Goal: Register for event/course

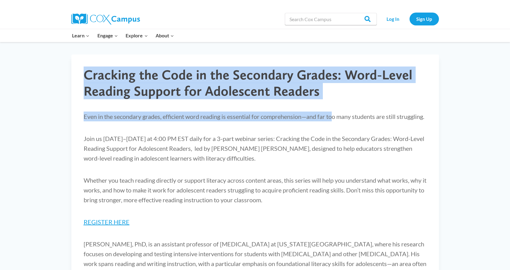
drag, startPoint x: 195, startPoint y: 82, endPoint x: 79, endPoint y: 68, distance: 116.5
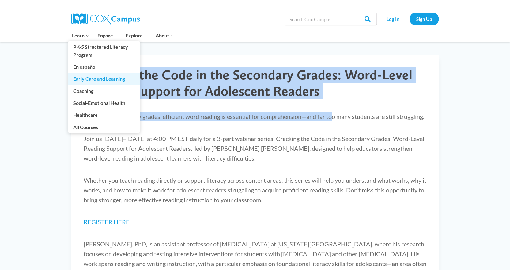
click at [121, 78] on link "Early Care and Learning" at bounding box center [103, 79] width 71 height 12
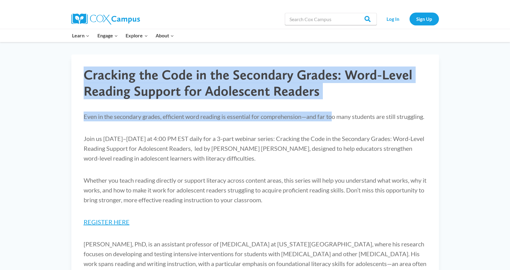
click at [285, 87] on h1 "Cracking the Code in the Secondary Grades: Word-Level Reading Support for Adole…" at bounding box center [255, 83] width 343 height 32
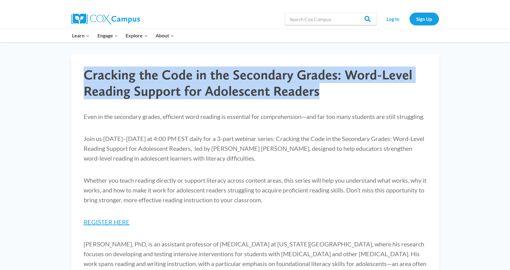
drag, startPoint x: 257, startPoint y: 84, endPoint x: 86, endPoint y: 74, distance: 171.4
click at [86, 74] on h1 "Cracking the Code in the Secondary Grades: Word-Level Reading Support for Adole…" at bounding box center [255, 83] width 343 height 32
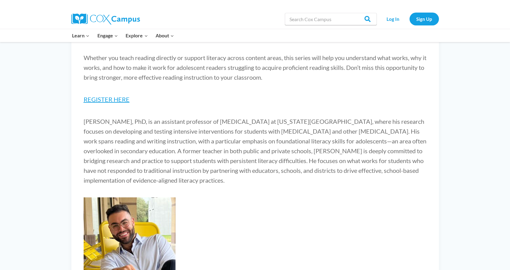
scroll to position [92, 0]
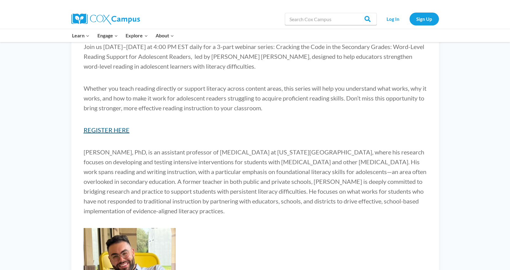
click at [113, 133] on link "REGISTER HERE" at bounding box center [107, 129] width 46 height 7
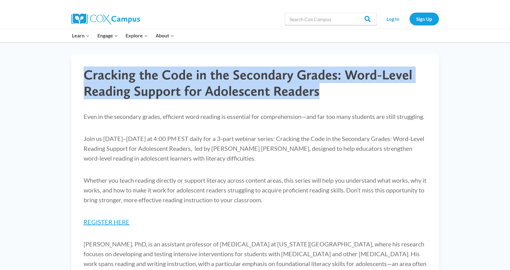
click at [178, 89] on h1 "Cracking the Code in the Secondary Grades: Word-Level Reading Support for Adole…" at bounding box center [255, 83] width 343 height 32
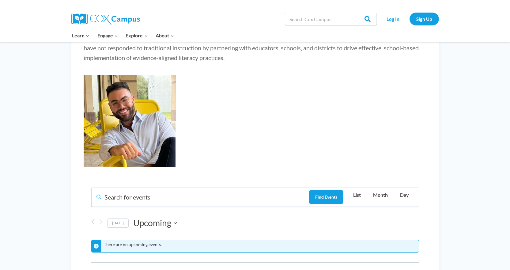
scroll to position [398, 0]
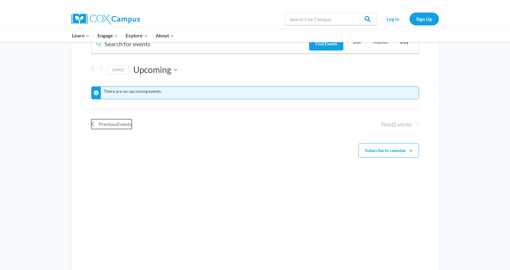
click at [110, 128] on span "Previous Events" at bounding box center [115, 124] width 33 height 8
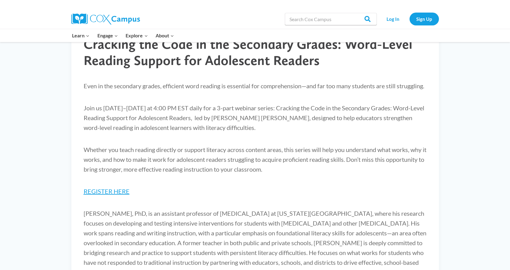
scroll to position [0, 0]
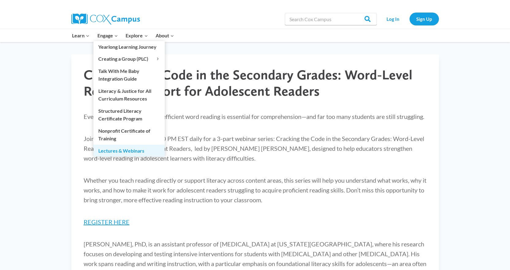
click at [118, 149] on link "Lectures & Webinars" at bounding box center [128, 151] width 71 height 12
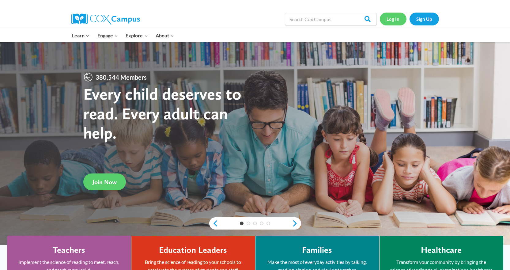
click at [396, 20] on link "Log In" at bounding box center [393, 19] width 27 height 13
